Goal: Transaction & Acquisition: Obtain resource

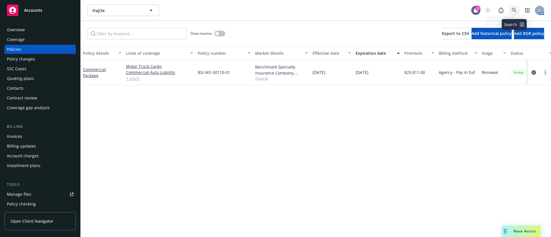
click at [515, 8] on icon at bounding box center [514, 10] width 5 height 5
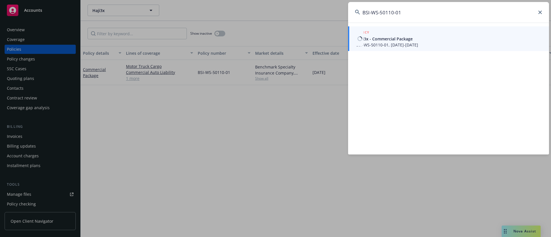
type input "BSI-WS-50110-01"
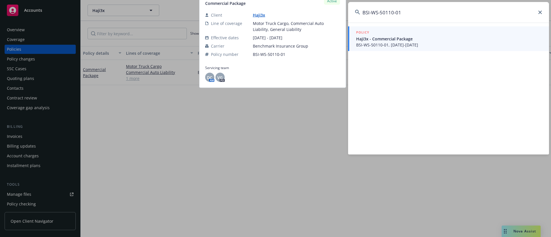
click at [396, 39] on span "Haji3x - Commercial Package" at bounding box center [449, 39] width 186 height 6
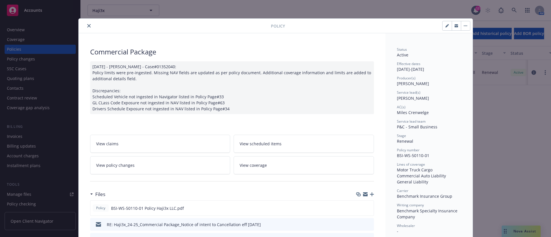
click at [87, 26] on icon "close" at bounding box center [88, 25] width 3 height 3
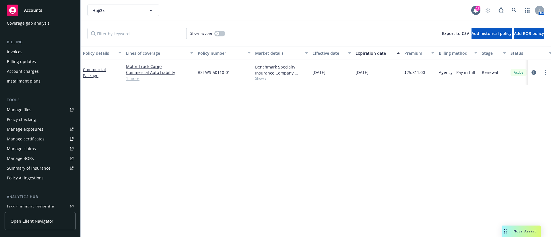
scroll to position [156, 0]
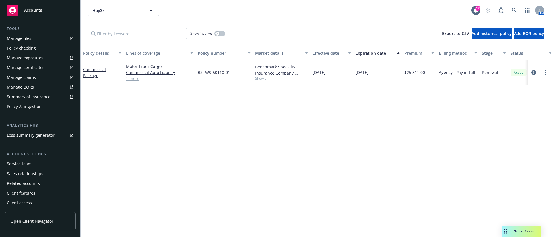
click at [42, 166] on div "Service team" at bounding box center [40, 164] width 67 height 9
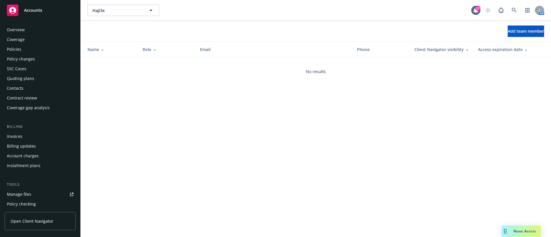
scroll to position [156, 0]
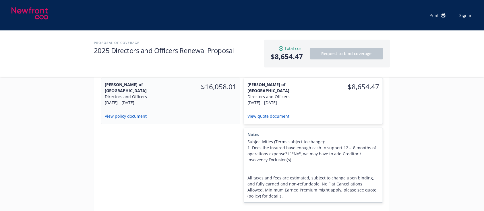
scroll to position [153, 0]
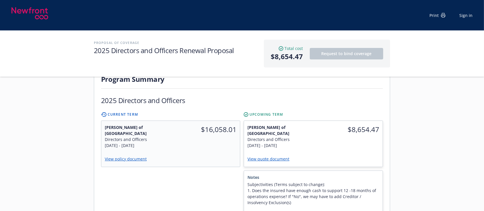
scroll to position [153, 0]
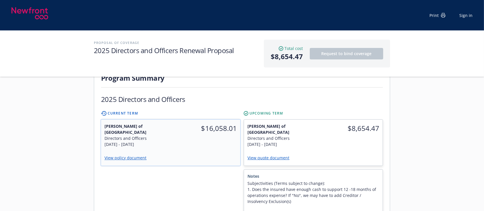
click at [137, 155] on link "View policy document" at bounding box center [127, 157] width 47 height 5
click at [274, 155] on link "View quote document" at bounding box center [270, 157] width 46 height 5
